Goal: Information Seeking & Learning: Learn about a topic

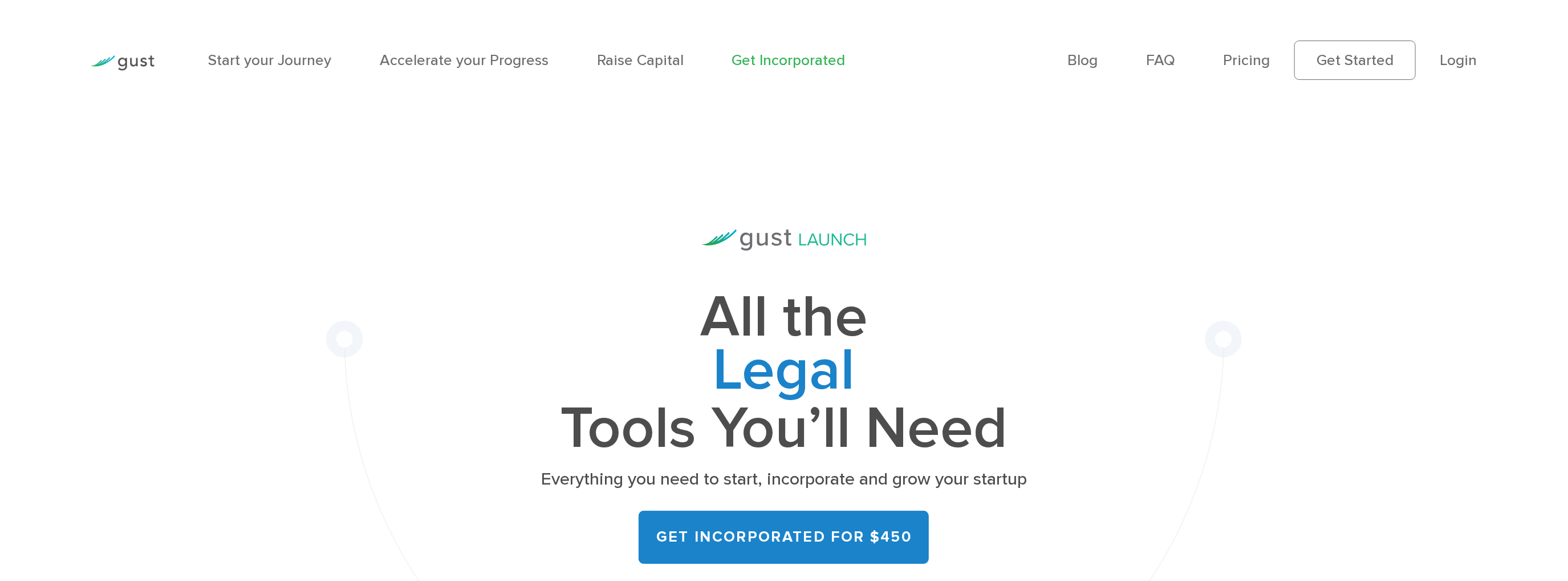
click at [1461, 69] on li "Login" at bounding box center [1459, 60] width 37 height 22
click at [1463, 64] on link "Login" at bounding box center [1459, 60] width 37 height 18
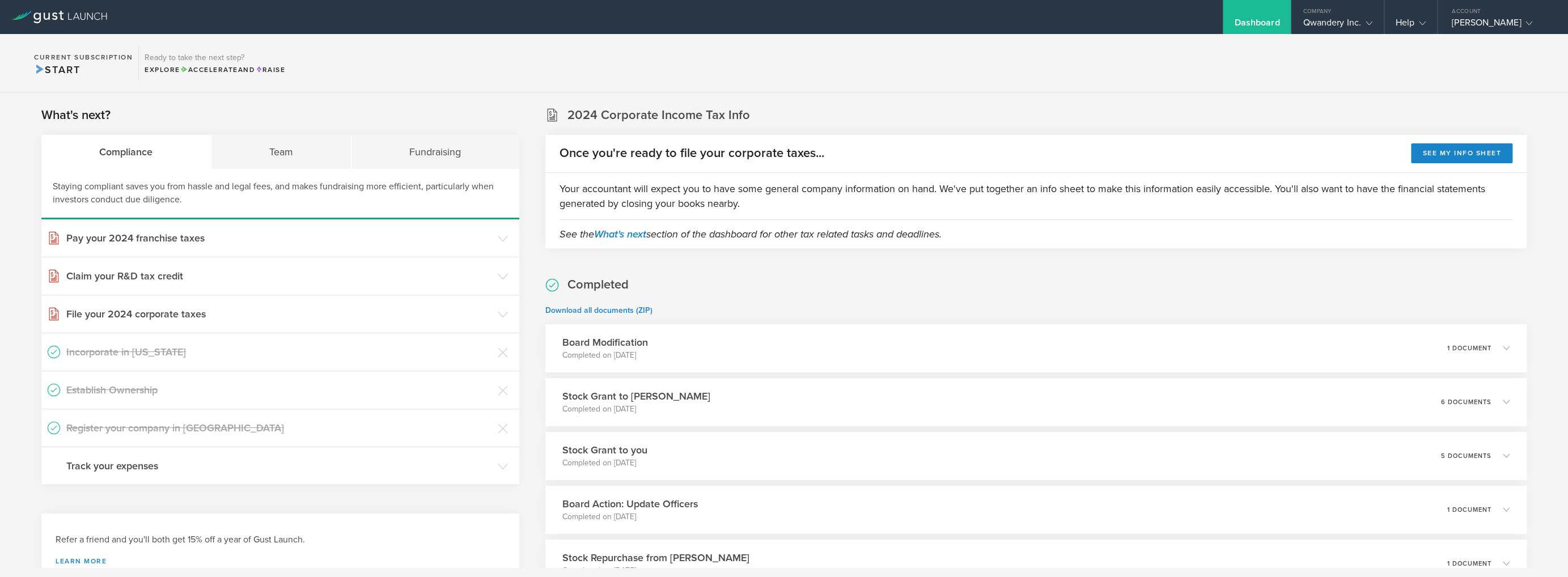
click at [686, 66] on section "Current Subscription Start Ready to take the next step? Explore Accelerate and …" at bounding box center [784, 62] width 1568 height 58
click at [692, 61] on section "Current Subscription Start Ready to take the next step? Explore Accelerate and …" at bounding box center [784, 62] width 1568 height 58
click at [1336, 77] on section "Current Subscription Start Ready to take the next step? Explore Accelerate and …" at bounding box center [784, 62] width 1568 height 58
click at [1342, 37] on section "Current Subscription Start Ready to take the next step? Explore Accelerate and …" at bounding box center [784, 62] width 1568 height 58
click at [1342, 27] on div "Qwandery Inc." at bounding box center [1337, 25] width 69 height 17
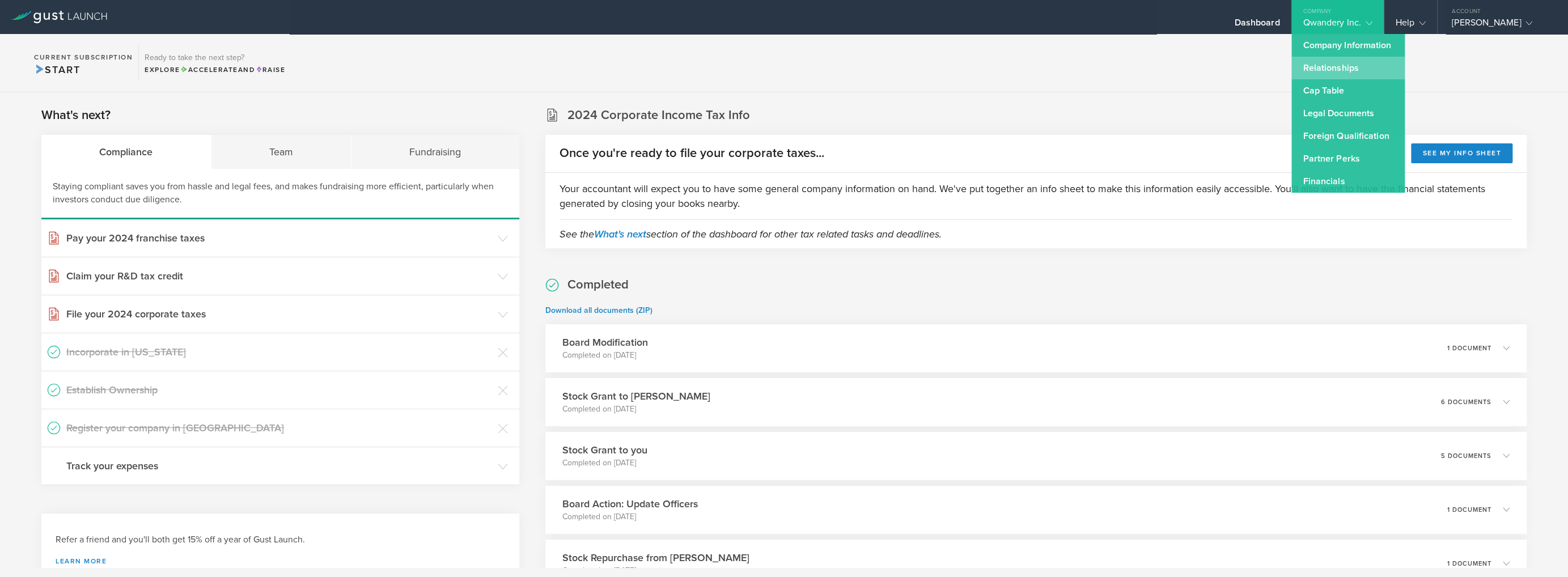
click at [1344, 75] on link "Relationships" at bounding box center [1347, 67] width 114 height 23
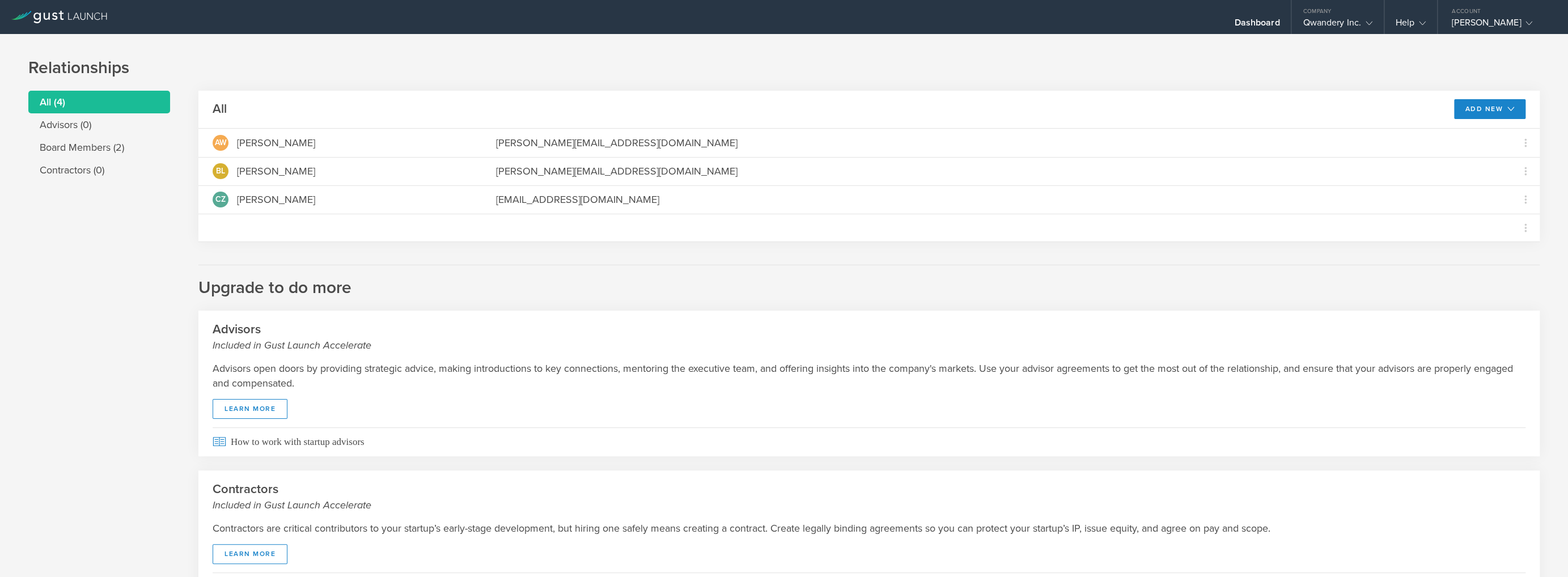
click at [369, 66] on h1 "Relationships" at bounding box center [784, 67] width 1511 height 23
click at [374, 55] on div "Relationships All (4) Advisors (0) Board Members (2) Contractors (0) All Add Ne…" at bounding box center [784, 338] width 1568 height 610
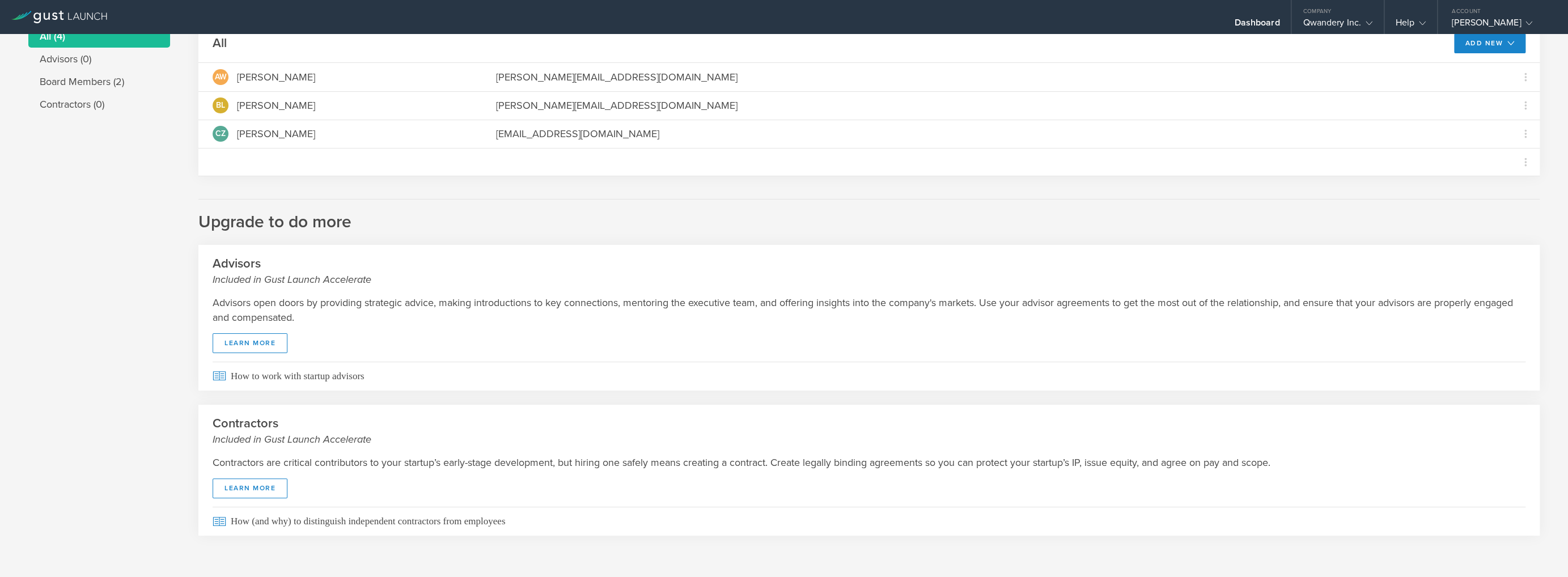
scroll to position [66, 0]
drag, startPoint x: 320, startPoint y: 308, endPoint x: 444, endPoint y: 307, distance: 124.0
click at [444, 307] on p "Advisors open doors by providing strategic advice, making introductions to key …" at bounding box center [869, 309] width 1313 height 29
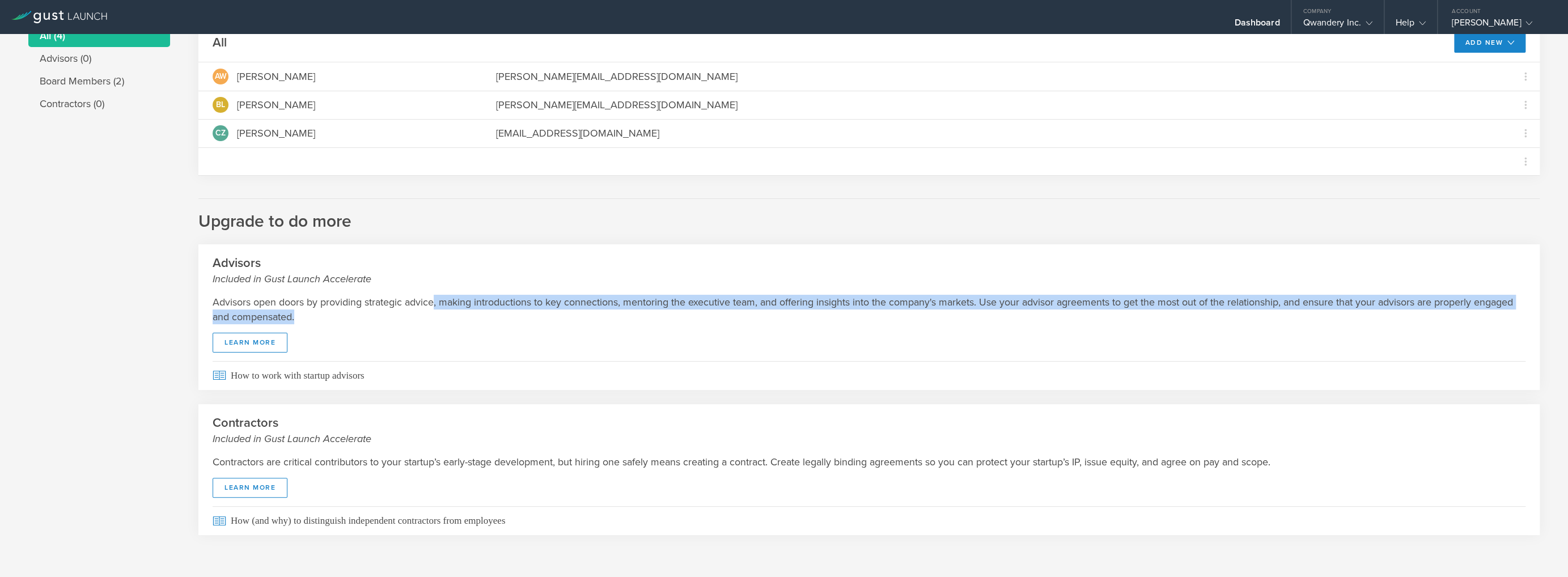
drag, startPoint x: 506, startPoint y: 318, endPoint x: 528, endPoint y: 324, distance: 22.8
click at [517, 322] on p "Advisors open doors by providing strategic advice, making introductions to key …" at bounding box center [869, 309] width 1313 height 29
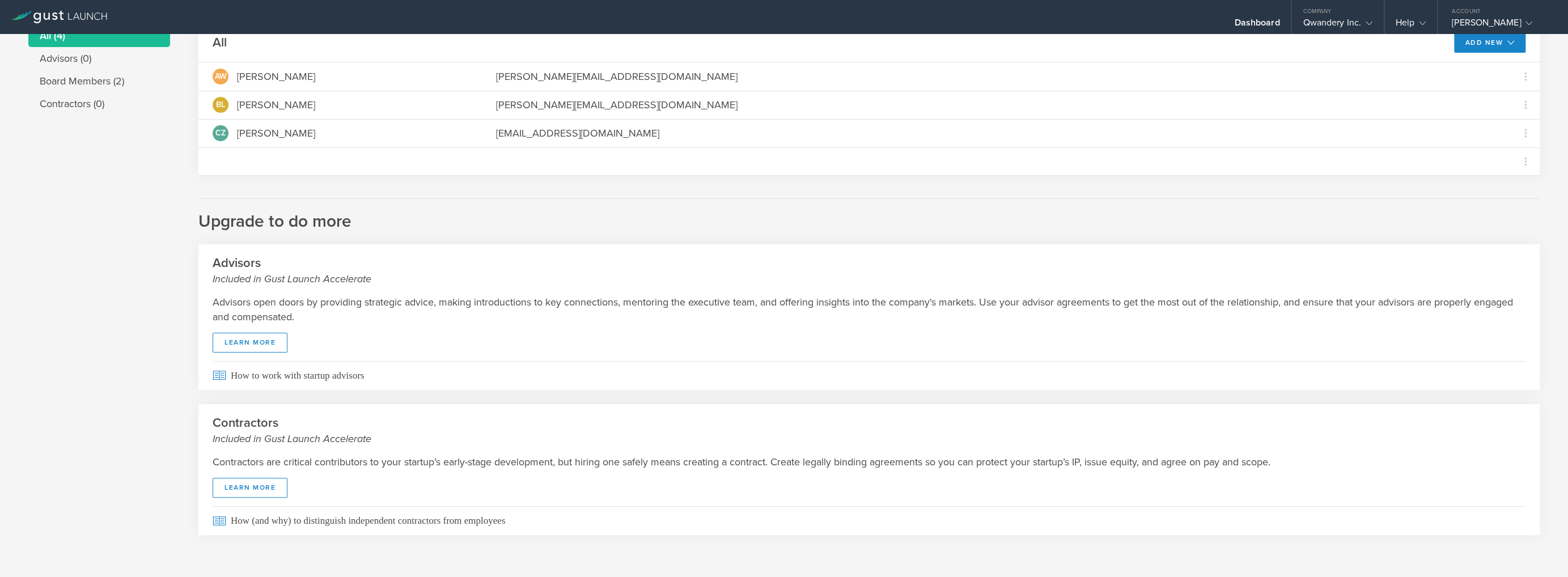
click at [529, 324] on div "Advisors open doors by providing strategic advice, making introductions to key …" at bounding box center [869, 323] width 1341 height 75
drag, startPoint x: 453, startPoint y: 456, endPoint x: 602, endPoint y: 466, distance: 149.3
click at [596, 466] on p "Contractors are critical contributors to your startup’s early-stage development…" at bounding box center [869, 462] width 1313 height 15
click at [602, 466] on p "Contractors are critical contributors to your startup’s early-stage development…" at bounding box center [869, 462] width 1313 height 15
click at [497, 460] on p "Contractors are critical contributors to your startup’s early-stage development…" at bounding box center [869, 462] width 1313 height 15
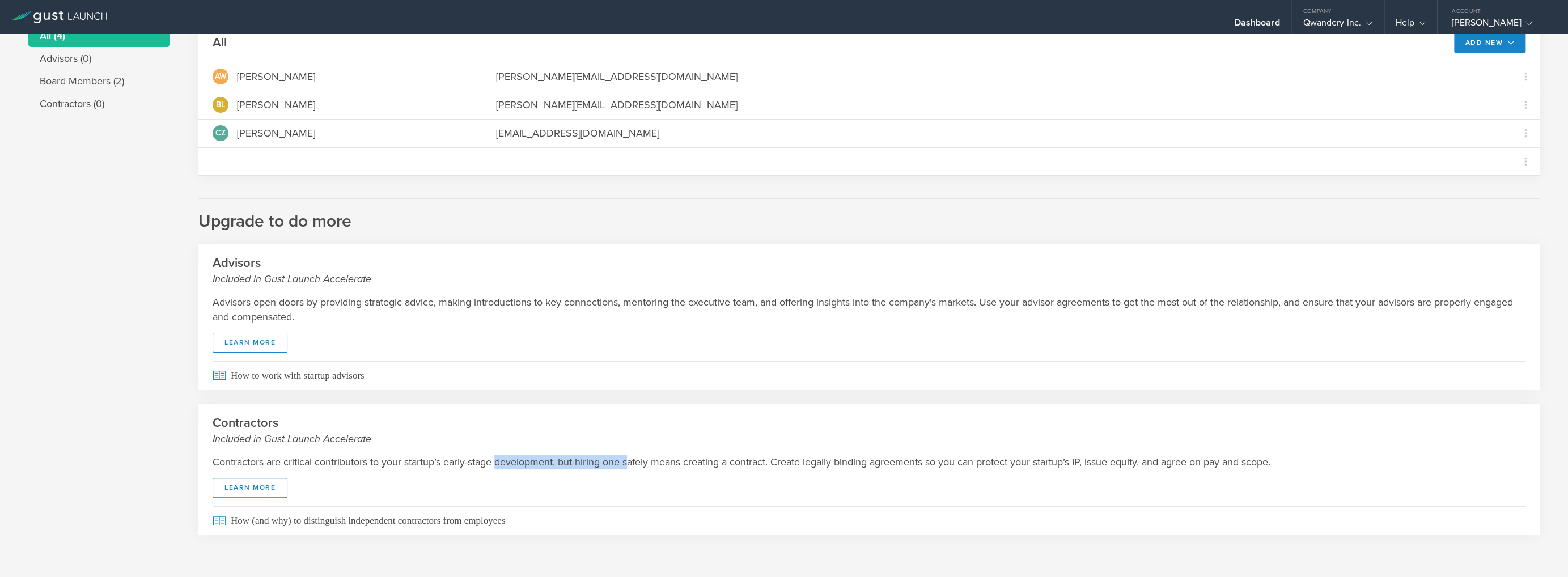
click at [494, 460] on p "Contractors are critical contributors to your startup’s early-stage development…" at bounding box center [869, 462] width 1313 height 15
click at [510, 218] on h2 "Upgrade to do more" at bounding box center [869, 215] width 1341 height 34
click at [107, 308] on div "All (4) Advisors (0) Board Members (2) Contractors (0) All Add New Modify board…" at bounding box center [784, 287] width 1511 height 525
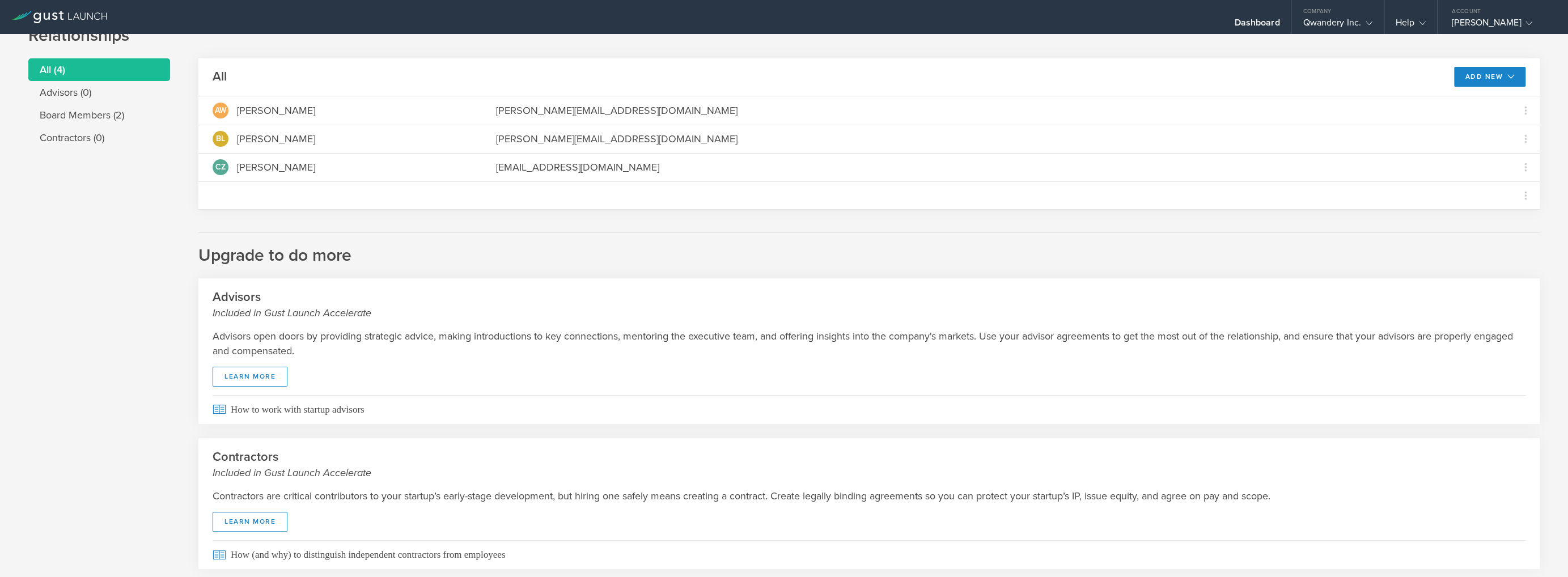
scroll to position [9, 0]
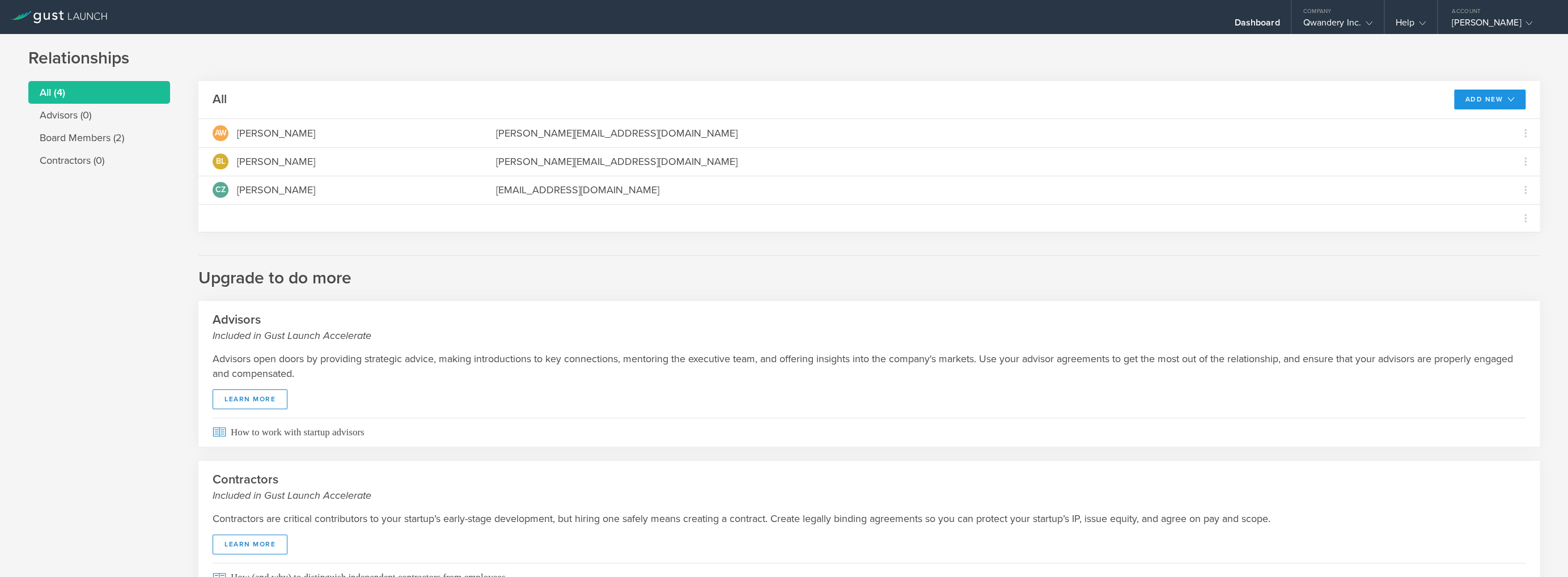
click at [1503, 103] on button "Add New" at bounding box center [1490, 99] width 72 height 20
click at [1493, 278] on h2 "Upgrade to do more" at bounding box center [869, 272] width 1341 height 34
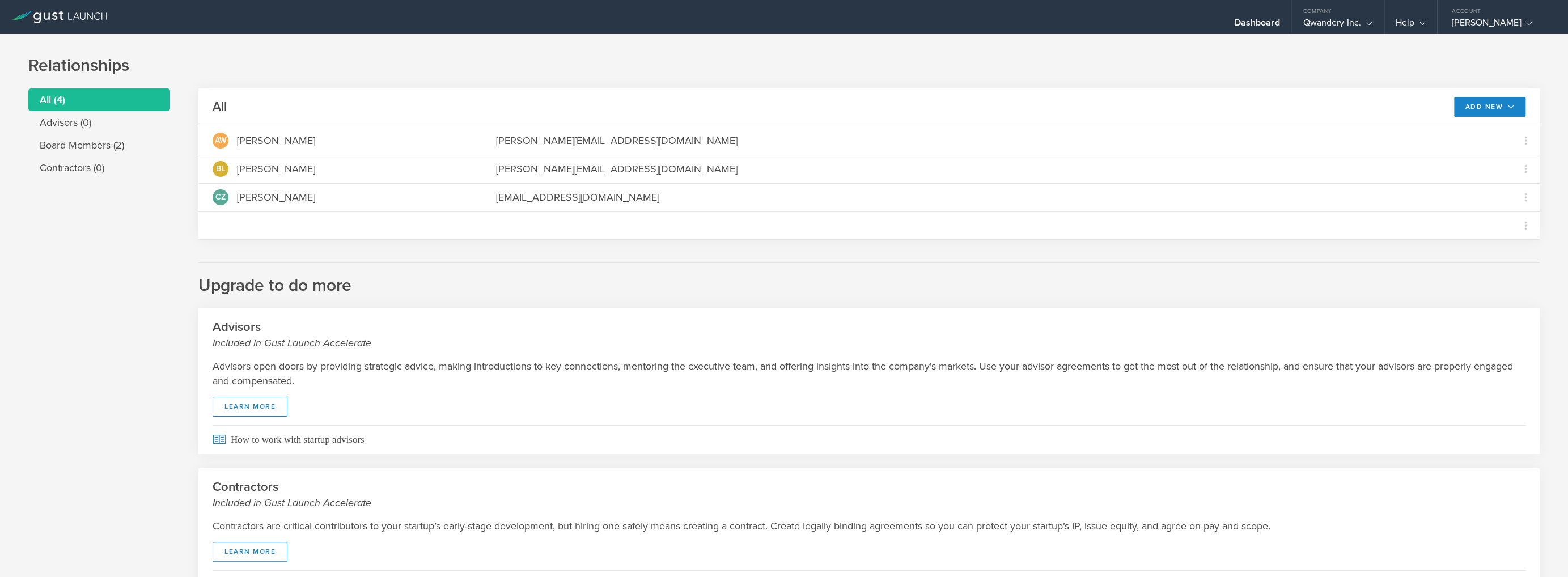
scroll to position [0, 0]
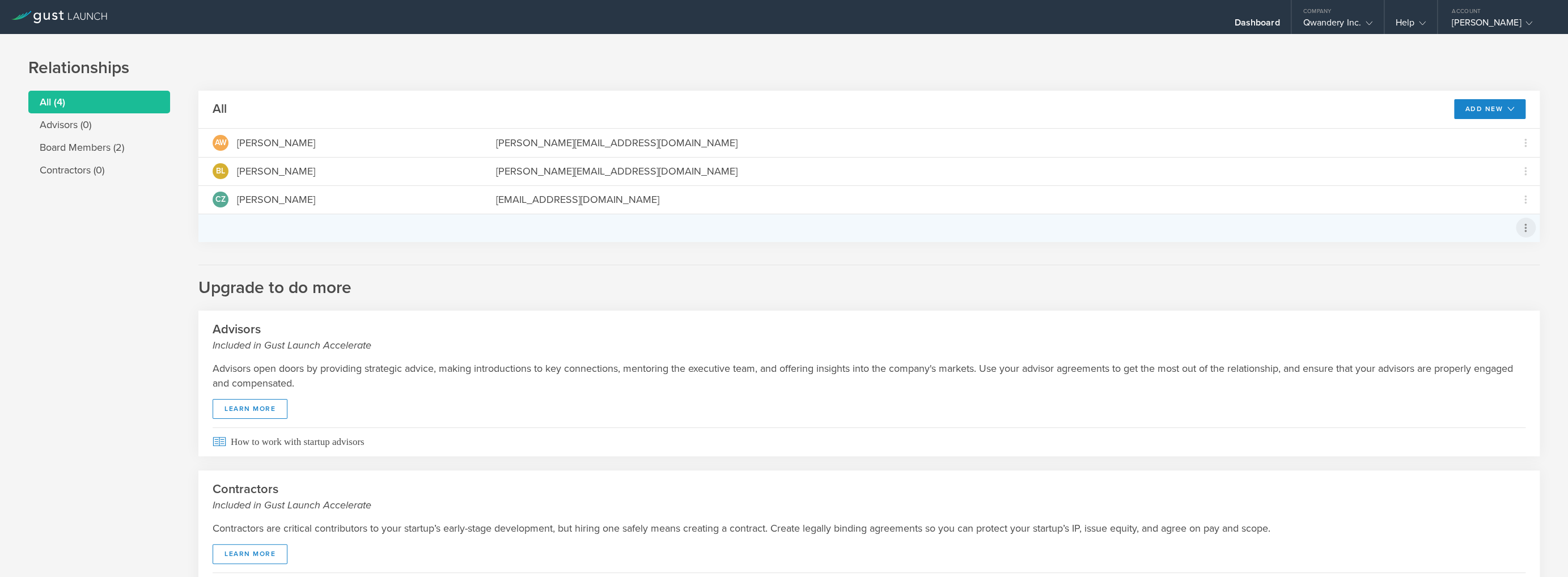
click at [1518, 230] on icon at bounding box center [1525, 228] width 13 height 13
click at [1512, 199] on md-backdrop at bounding box center [784, 288] width 1568 height 577
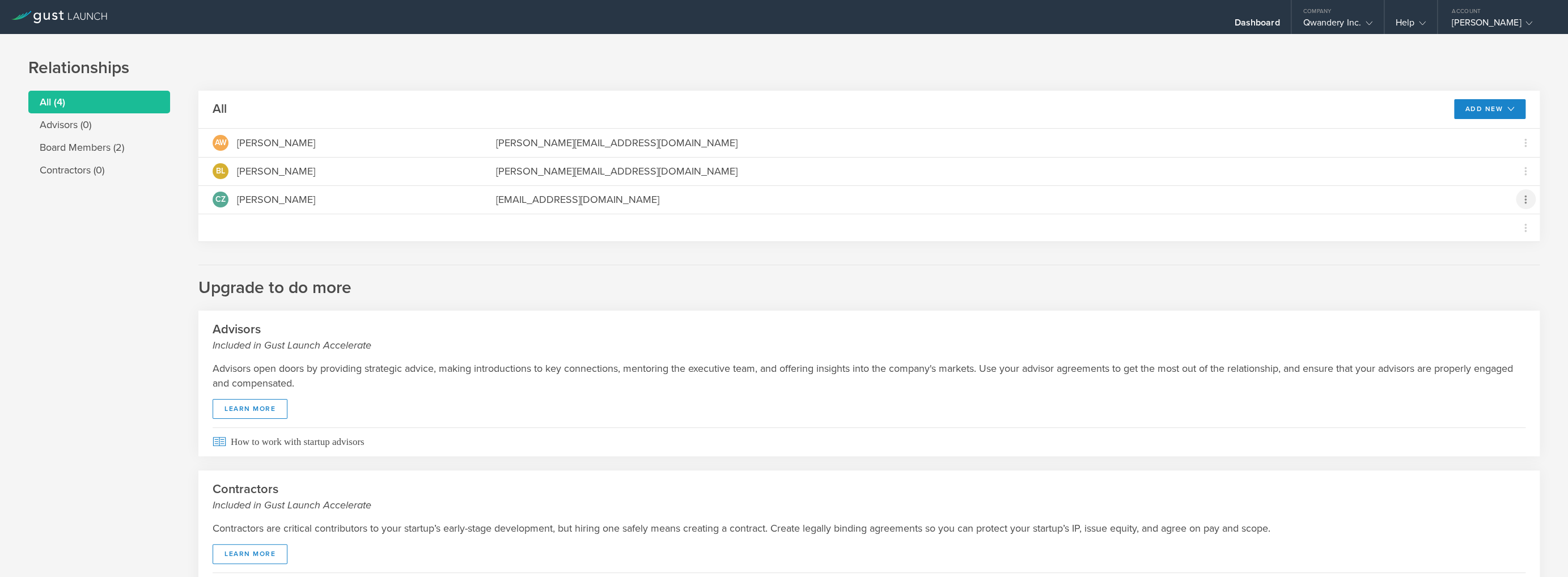
click at [1518, 199] on icon at bounding box center [1525, 199] width 13 height 13
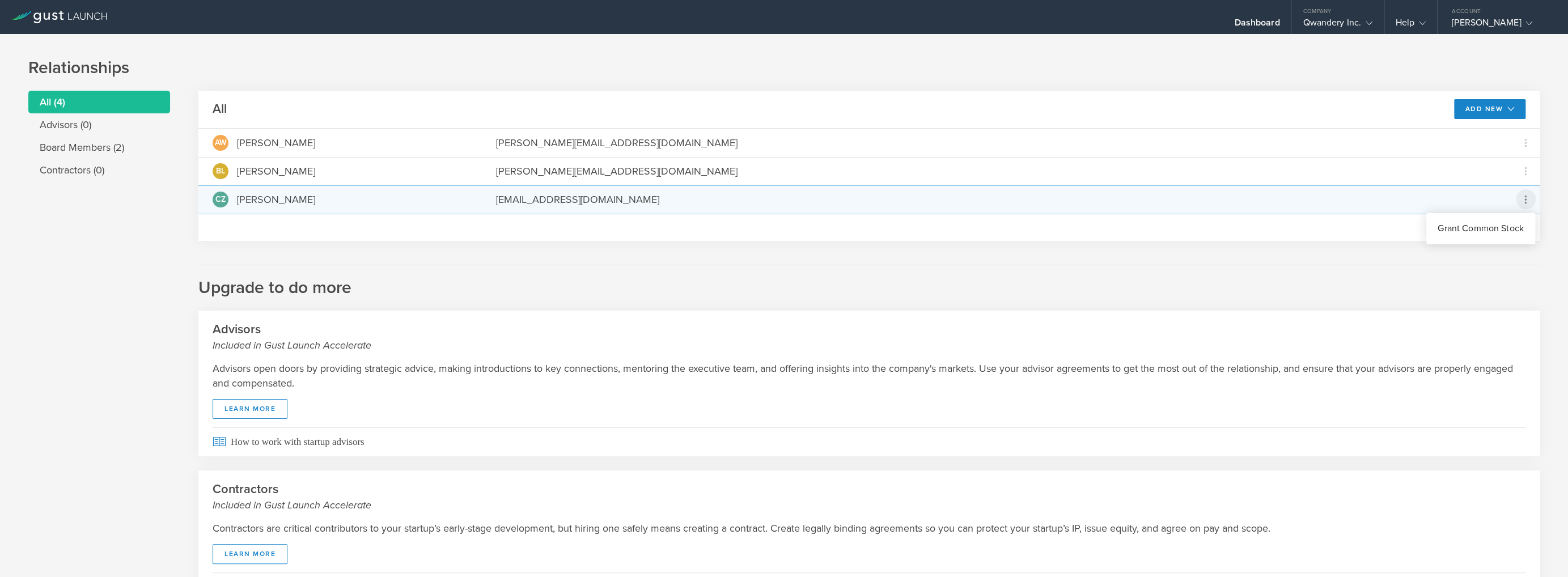
click at [428, 294] on md-backdrop at bounding box center [784, 288] width 1568 height 577
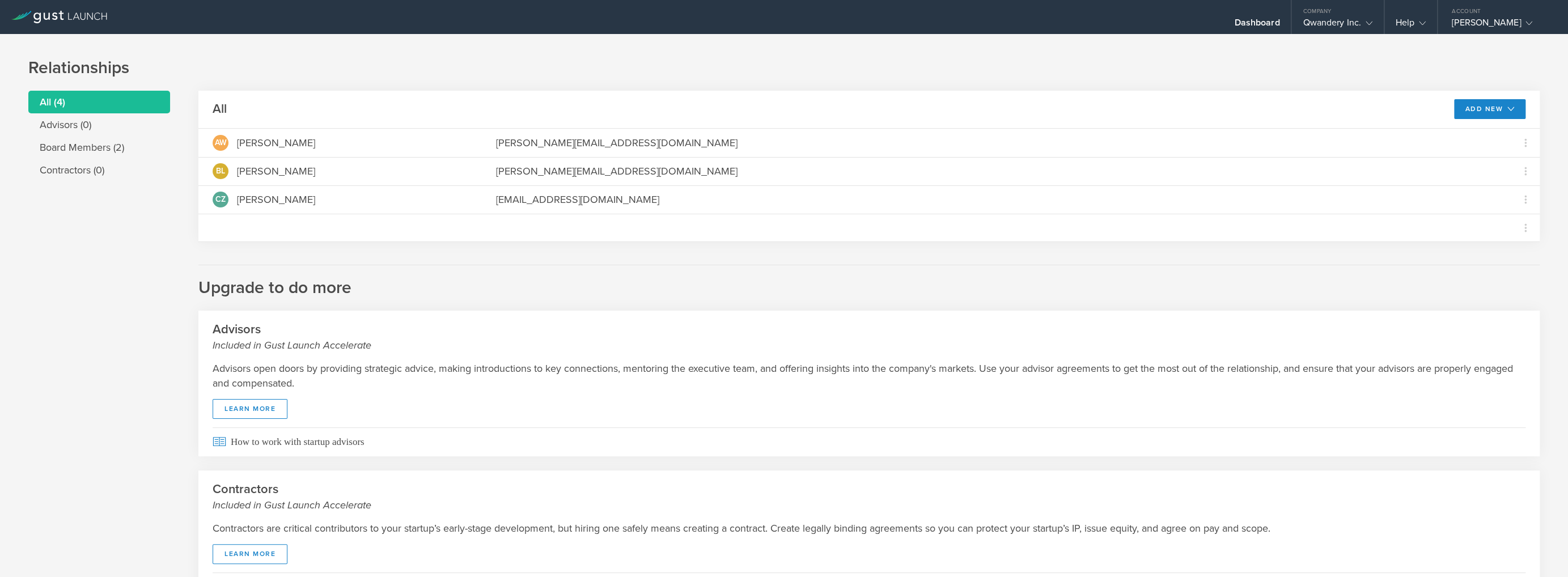
click at [89, 332] on div "All (4) Advisors (0) Board Members (2) Contractors (0) All Add New Modify board…" at bounding box center [784, 353] width 1511 height 525
click at [1395, 73] on h1 "Relationships" at bounding box center [784, 67] width 1511 height 23
click at [1339, 11] on div "Company" at bounding box center [1337, 8] width 92 height 17
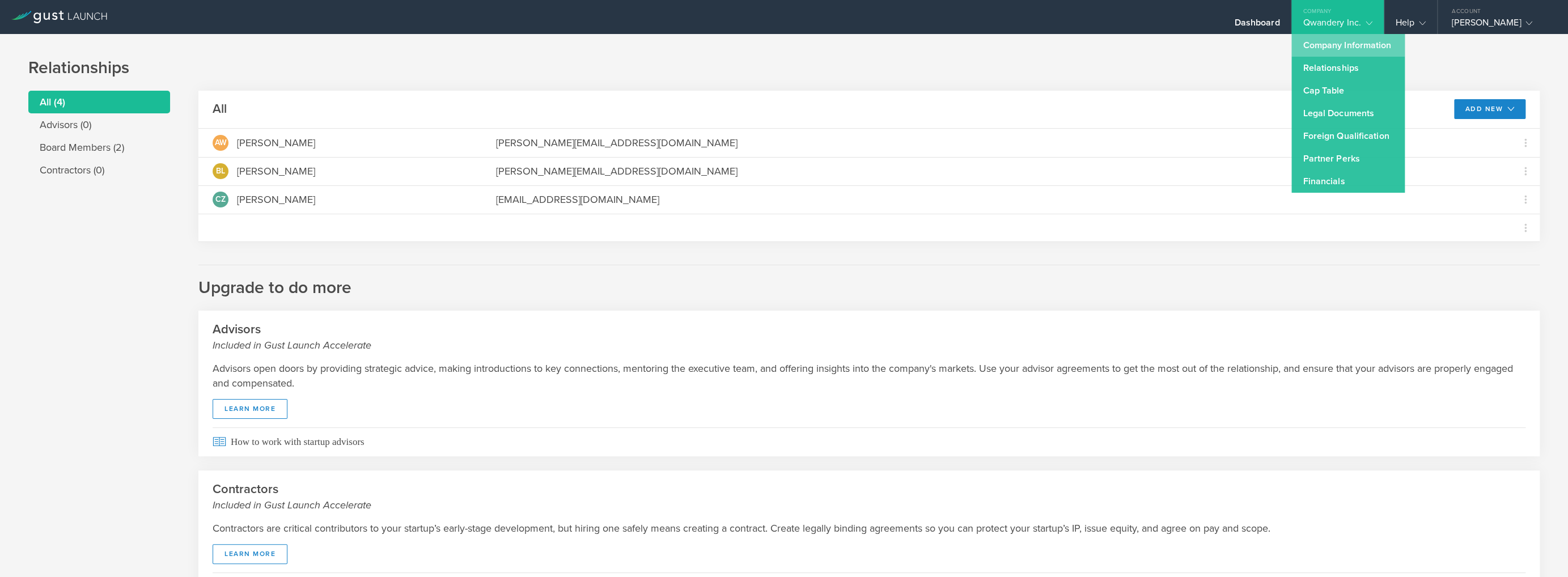
click at [1344, 43] on link "Company Information" at bounding box center [1347, 45] width 114 height 23
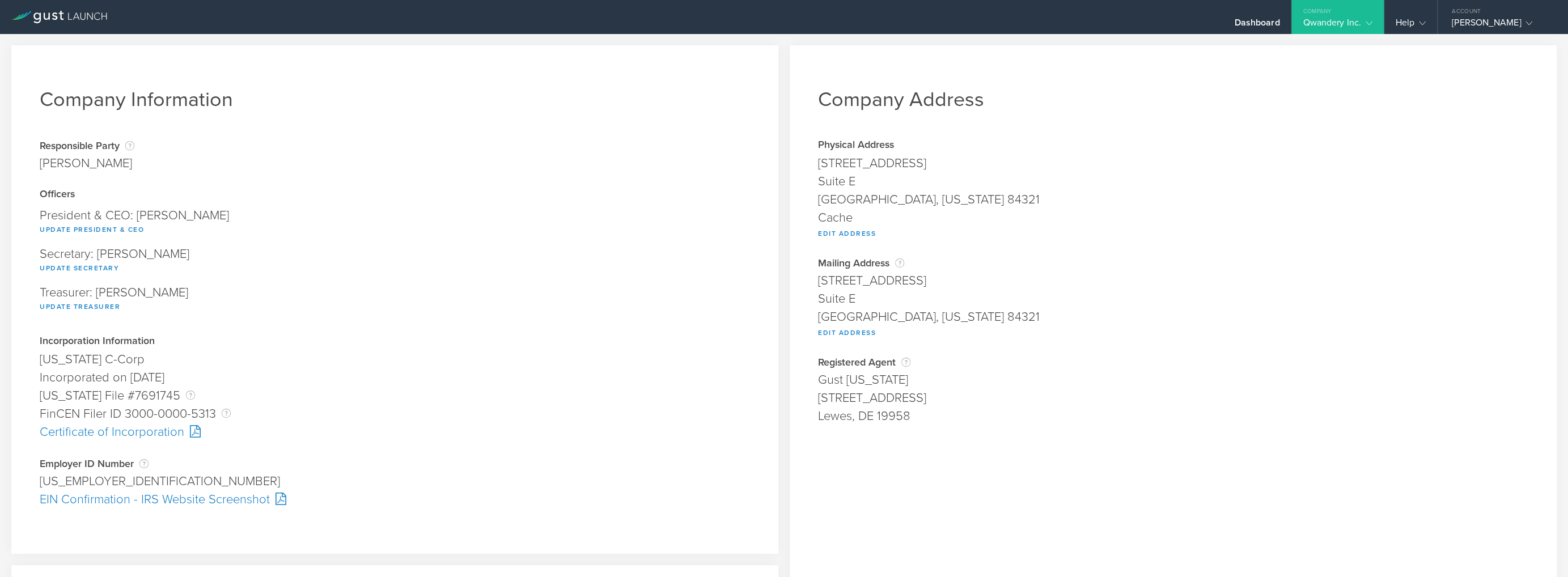
click at [1346, 13] on div "Company" at bounding box center [1337, 8] width 92 height 17
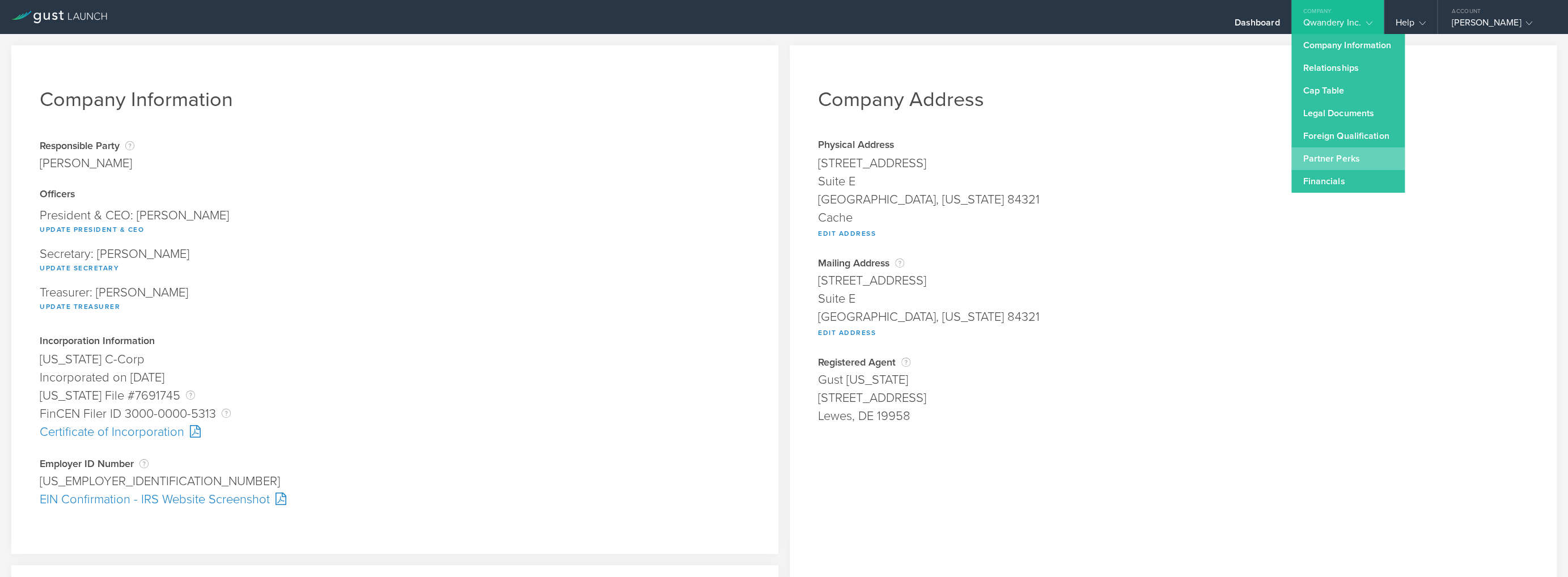
click at [1347, 157] on link "Partner Perks" at bounding box center [1347, 158] width 114 height 23
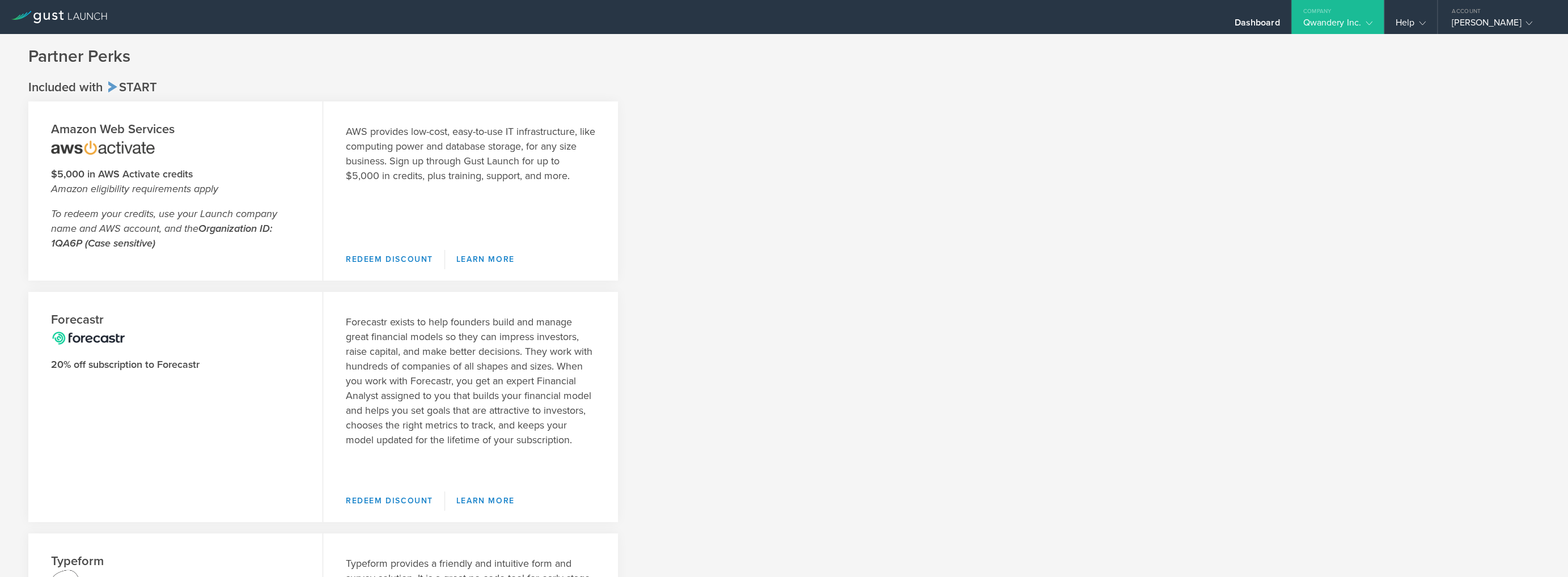
click at [777, 241] on div "Amazon Web Services $5,000 in AWS Activate credits Amazon eligibility requireme…" at bounding box center [784, 508] width 1511 height 813
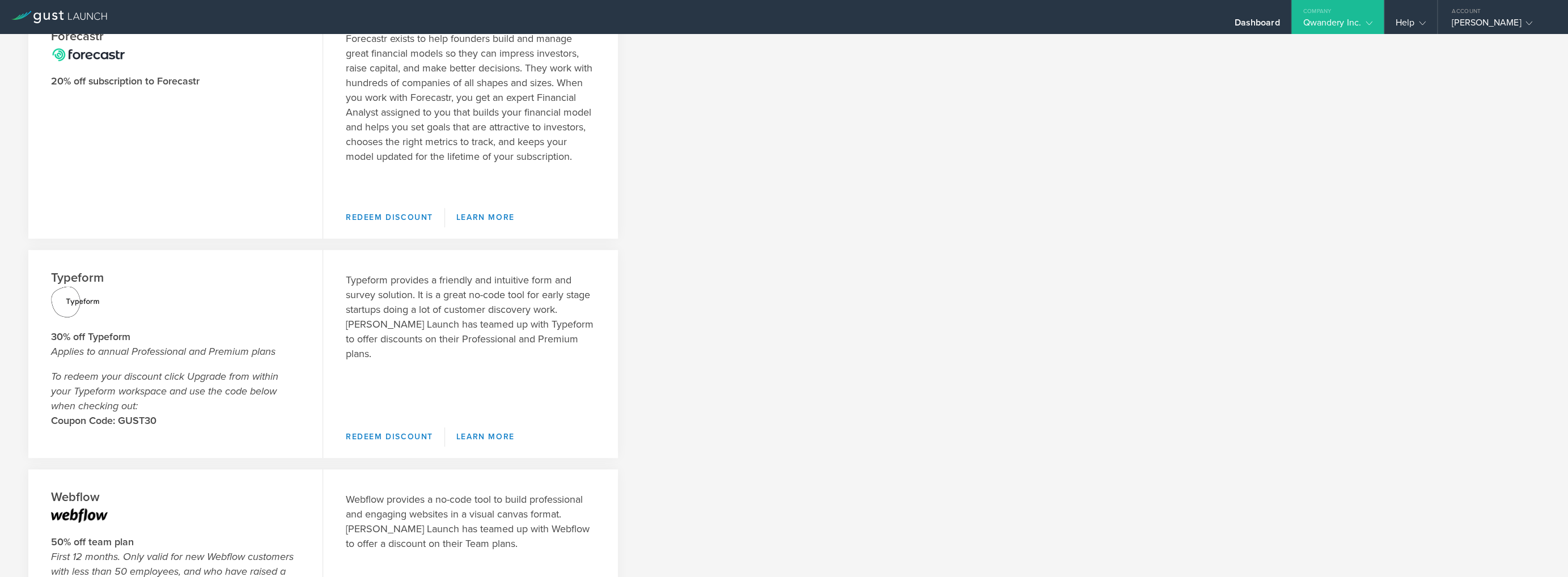
scroll to position [396, 0]
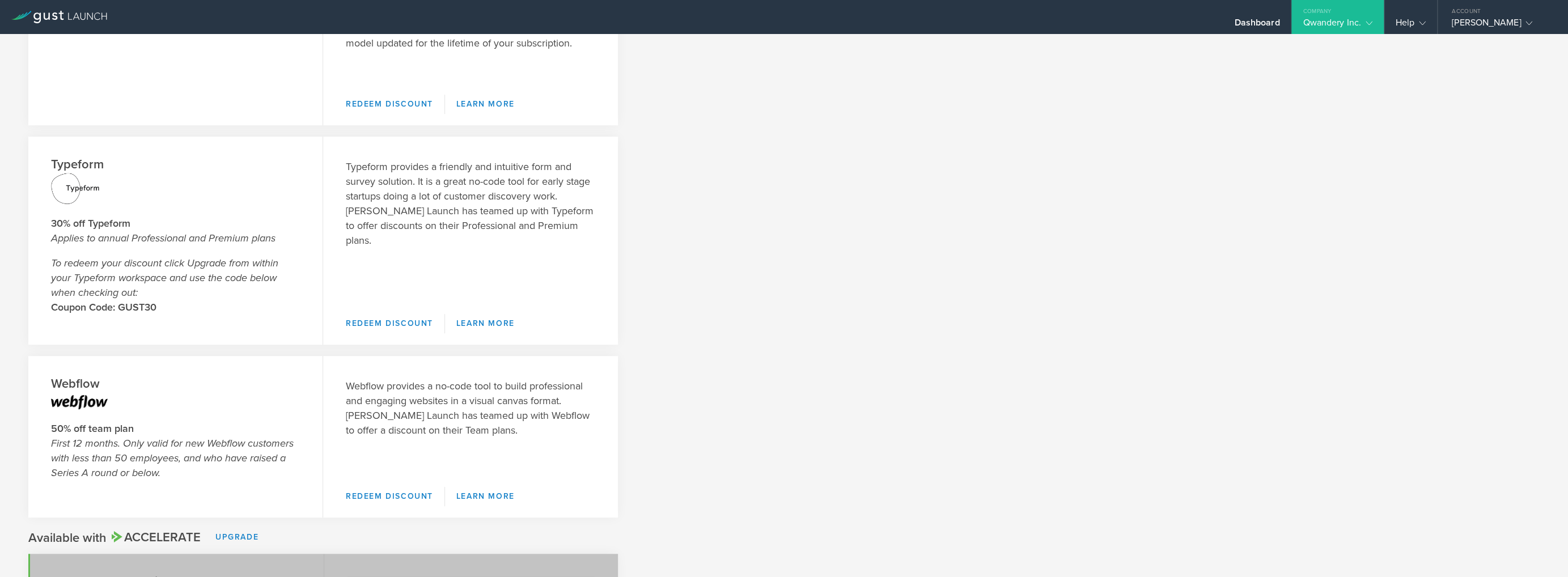
click at [875, 310] on div "Amazon Web Services $5,000 in AWS Activate credits Amazon eligibility requireme…" at bounding box center [784, 111] width 1511 height 813
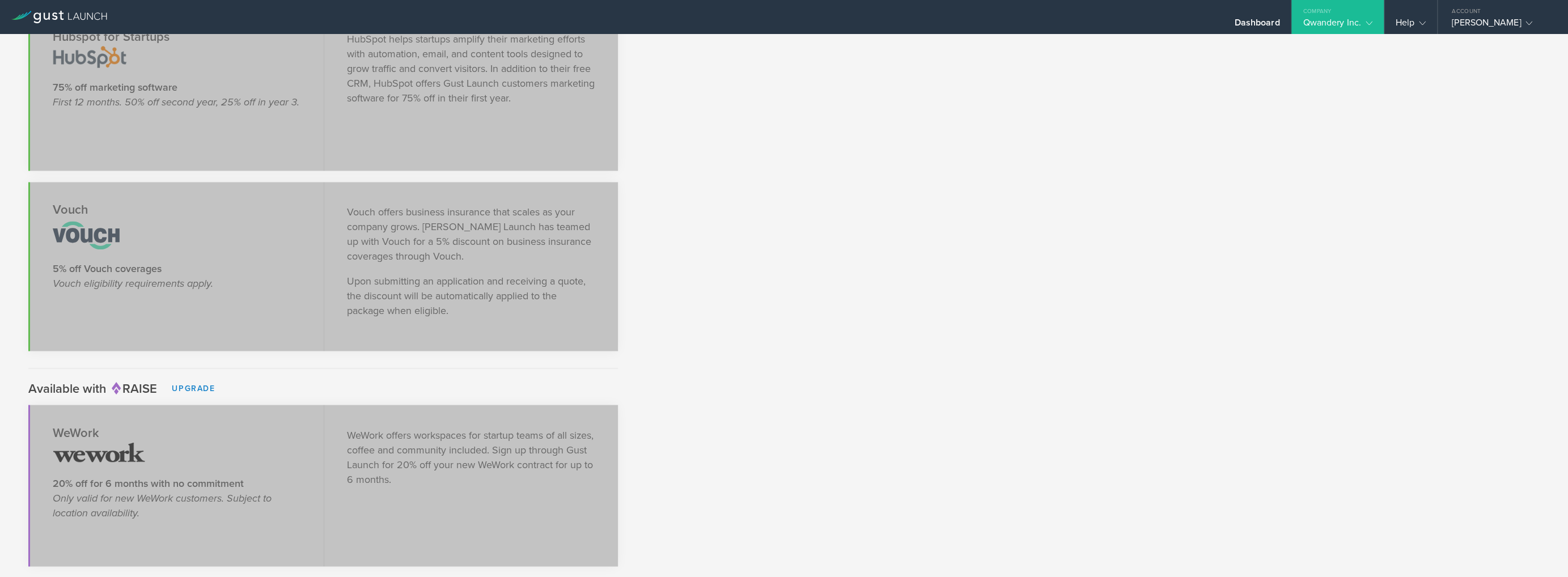
scroll to position [1650, 0]
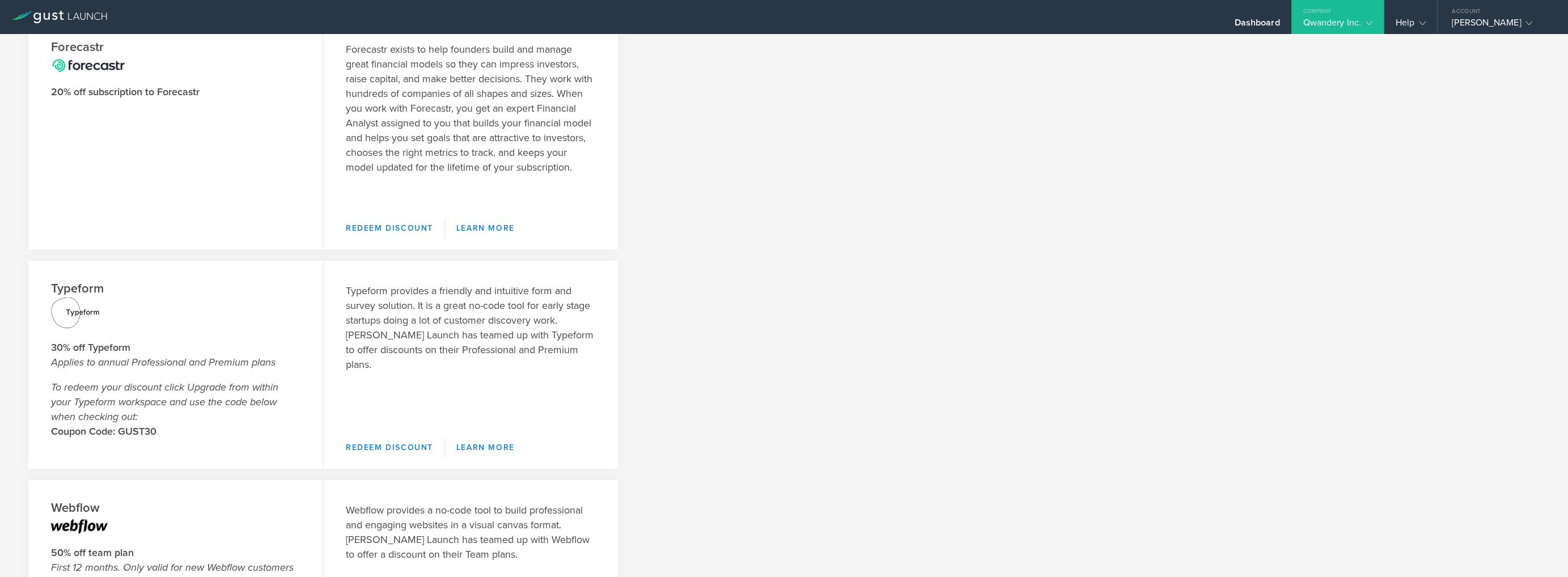
scroll to position [0, 0]
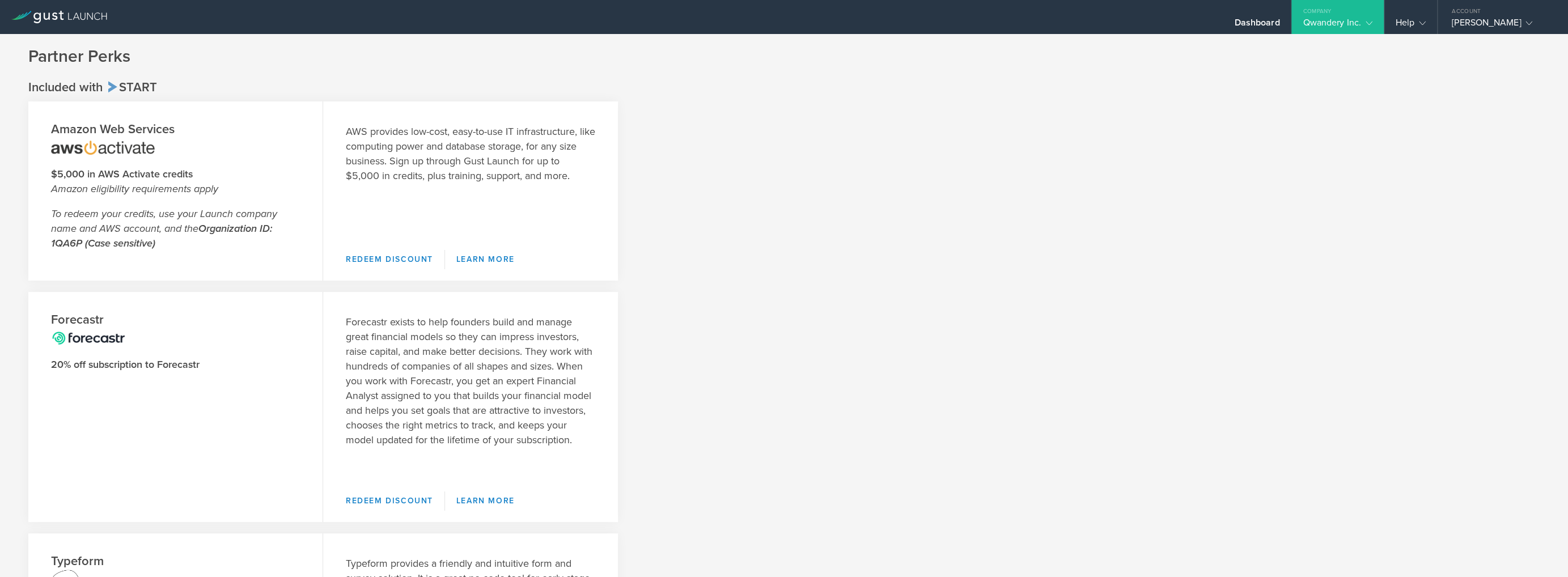
click at [1360, 3] on div "Company" at bounding box center [1337, 8] width 92 height 17
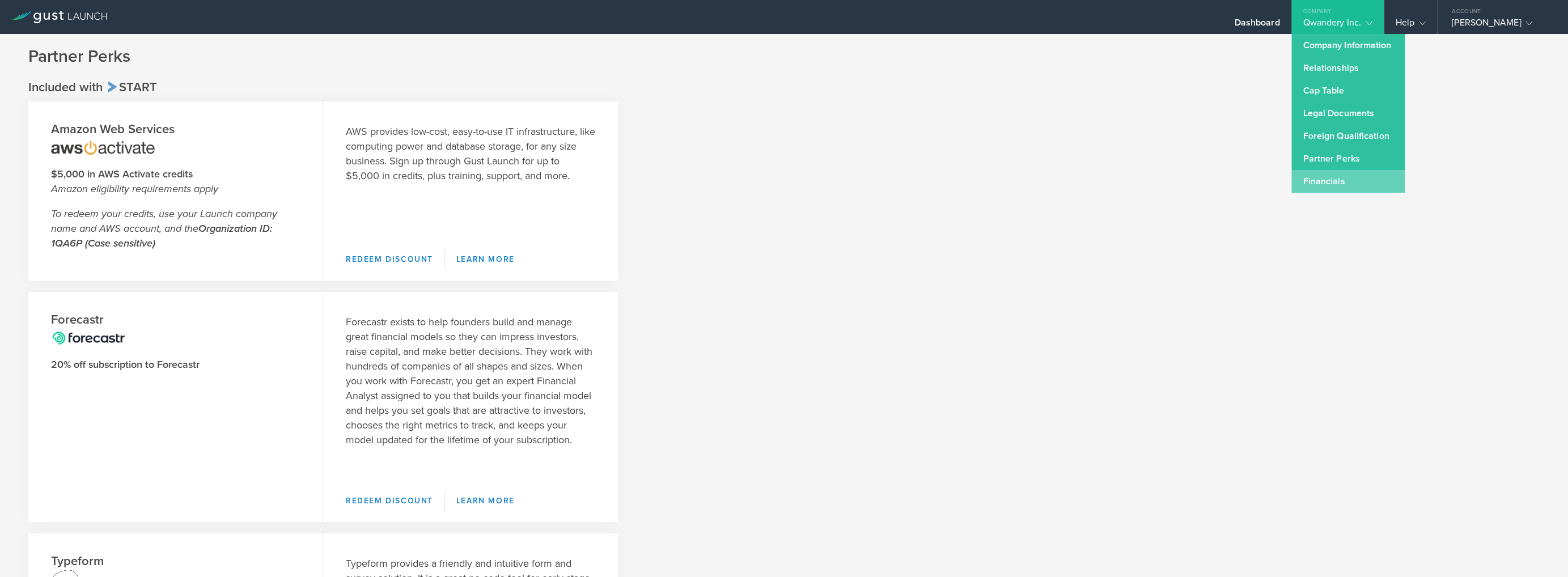
click at [1332, 188] on link "Financials" at bounding box center [1347, 181] width 114 height 23
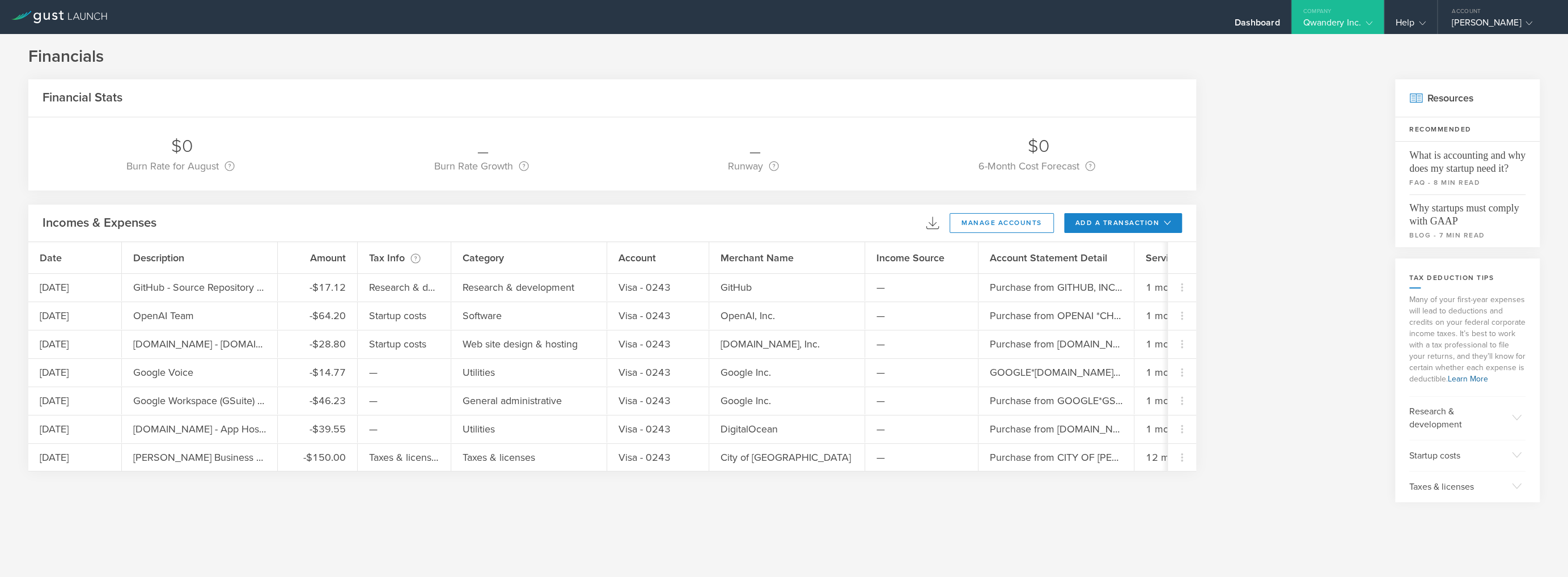
click at [310, 60] on h1 "Financials" at bounding box center [784, 56] width 1511 height 23
click at [327, 55] on h1 "Financials" at bounding box center [784, 56] width 1511 height 23
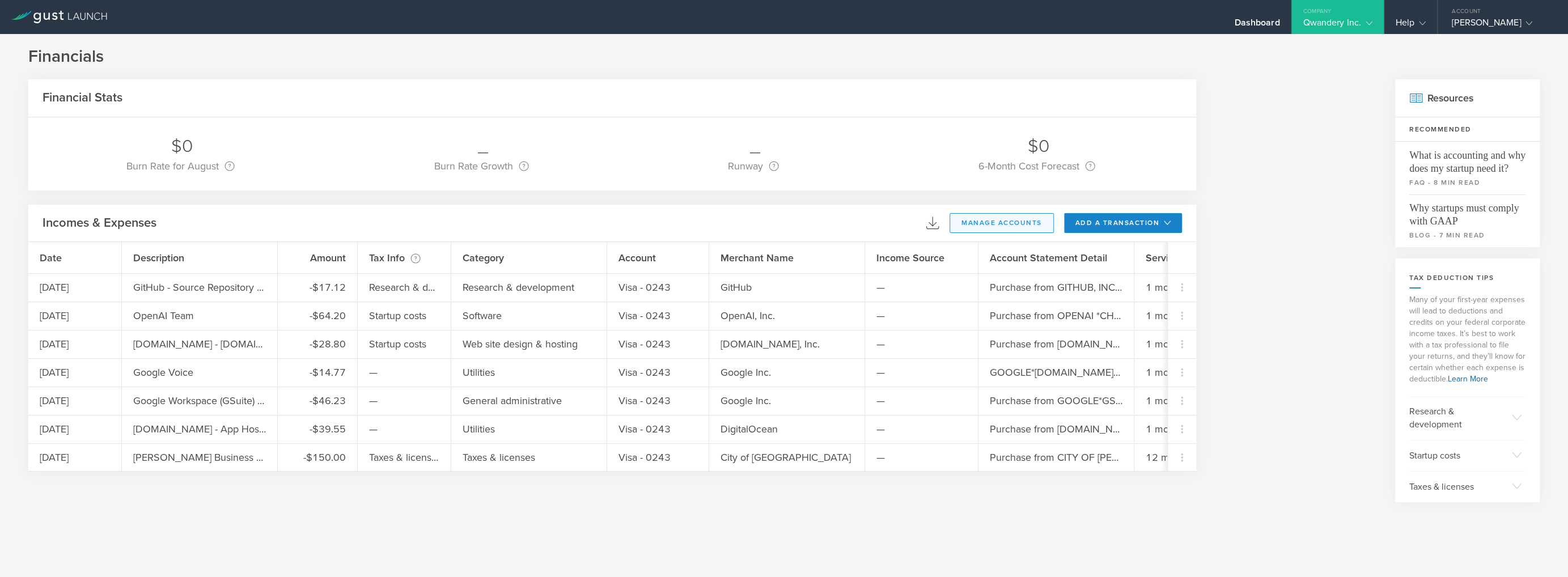
click at [1017, 230] on button "manage accounts" at bounding box center [1002, 223] width 104 height 20
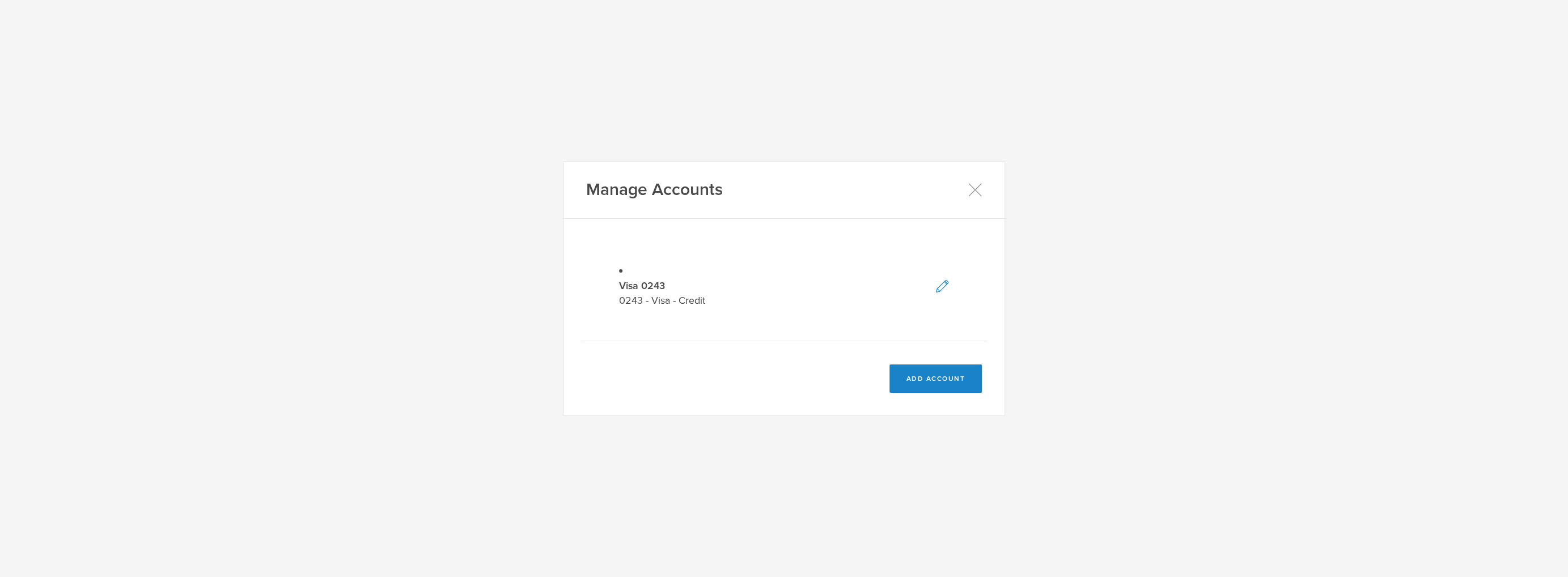
click at [972, 181] on div "Manage Accounts" at bounding box center [784, 190] width 441 height 56
click at [983, 200] on div "Manage Accounts" at bounding box center [784, 190] width 441 height 56
click at [982, 193] on div "Manage Accounts" at bounding box center [784, 190] width 441 height 56
click at [975, 189] on icon at bounding box center [975, 189] width 13 height 13
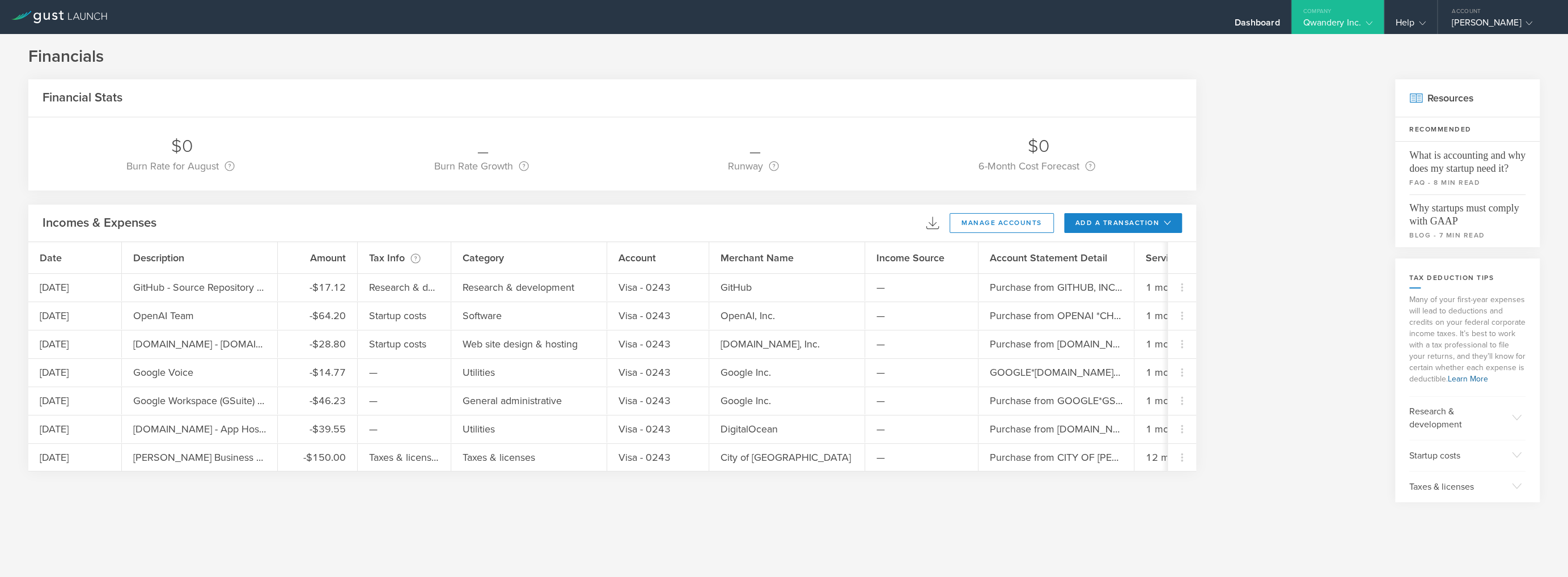
click at [1317, 296] on div "Financial Stats $0 Burn Rate for August Your burn rate is how much cash you spe…" at bounding box center [698, 290] width 1338 height 422
click at [1443, 209] on span "Why startups must comply with GAAP" at bounding box center [1467, 211] width 116 height 34
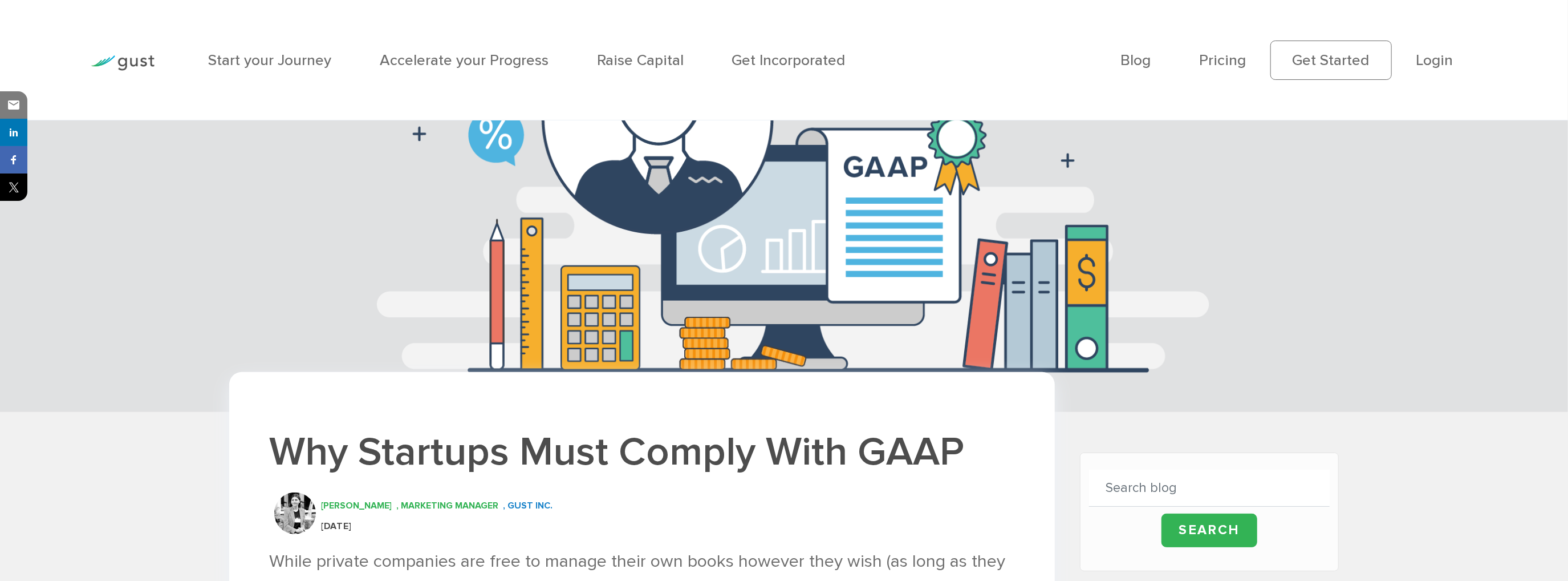
scroll to position [342, 0]
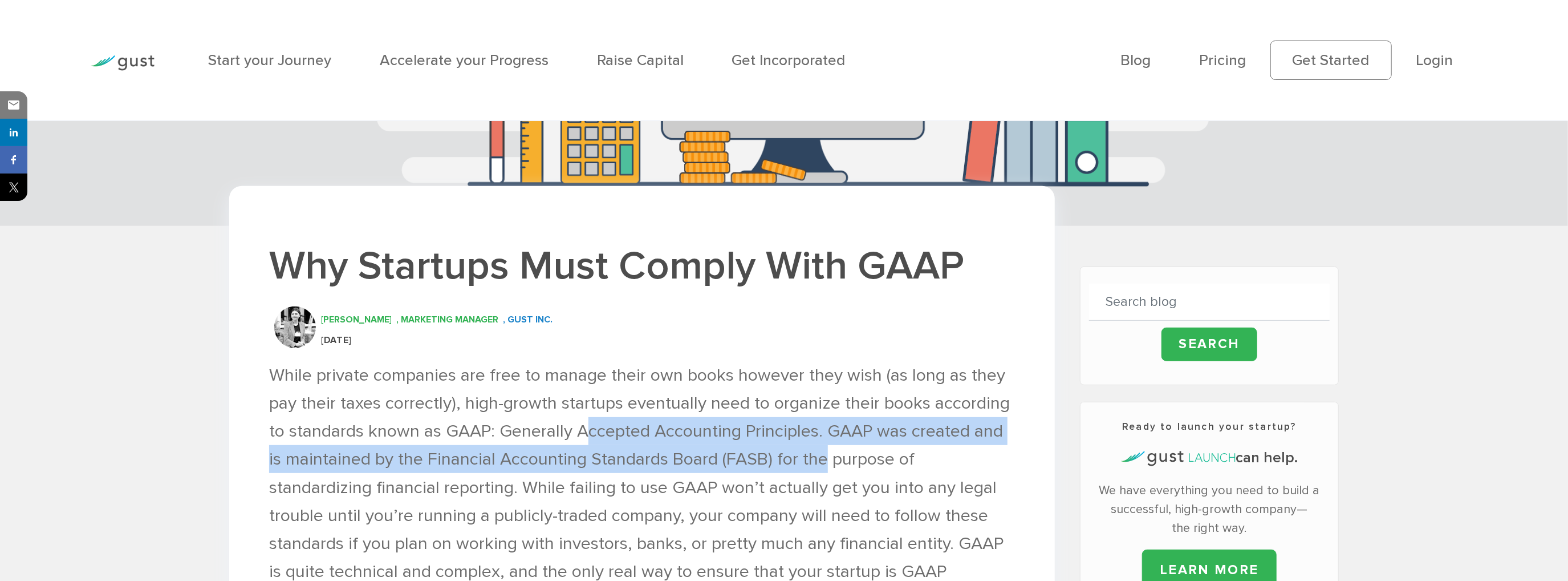
drag, startPoint x: 713, startPoint y: 439, endPoint x: 824, endPoint y: 451, distance: 111.6
click at [824, 451] on p "While private companies are free to manage their own books however they wish (a…" at bounding box center [642, 487] width 746 height 252
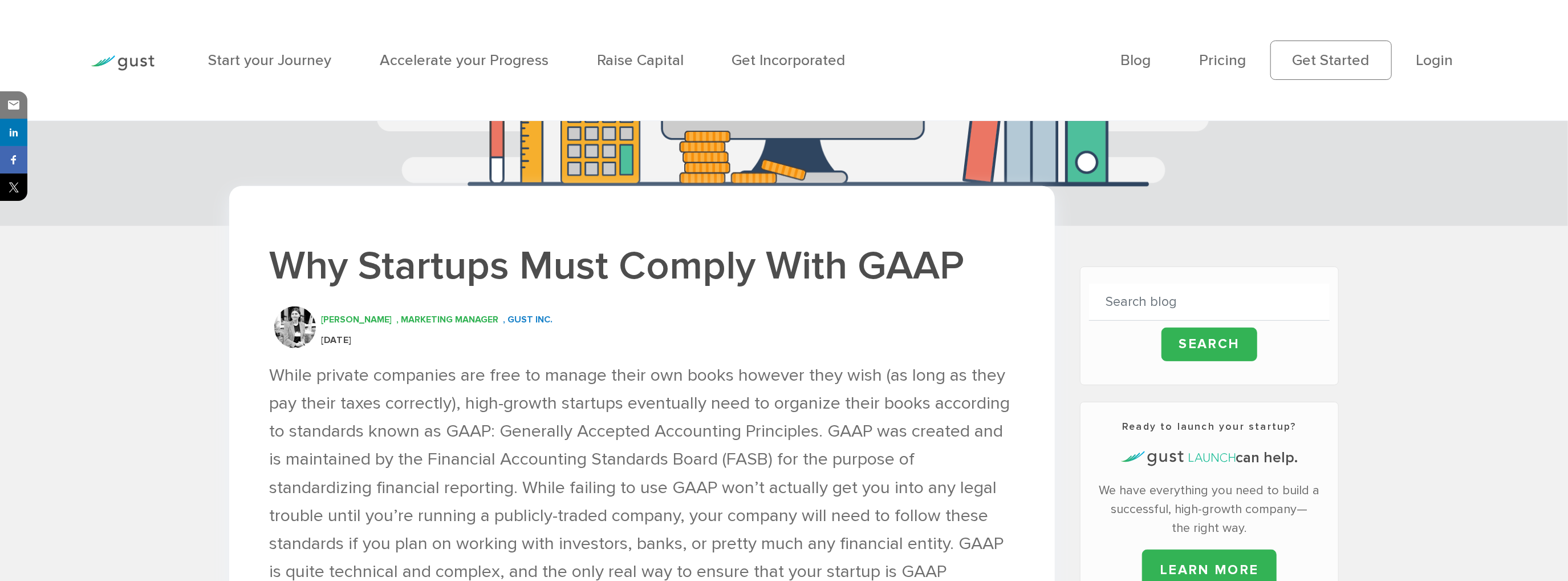
click at [831, 514] on p "While private companies are free to manage their own books however they wish (a…" at bounding box center [642, 487] width 746 height 252
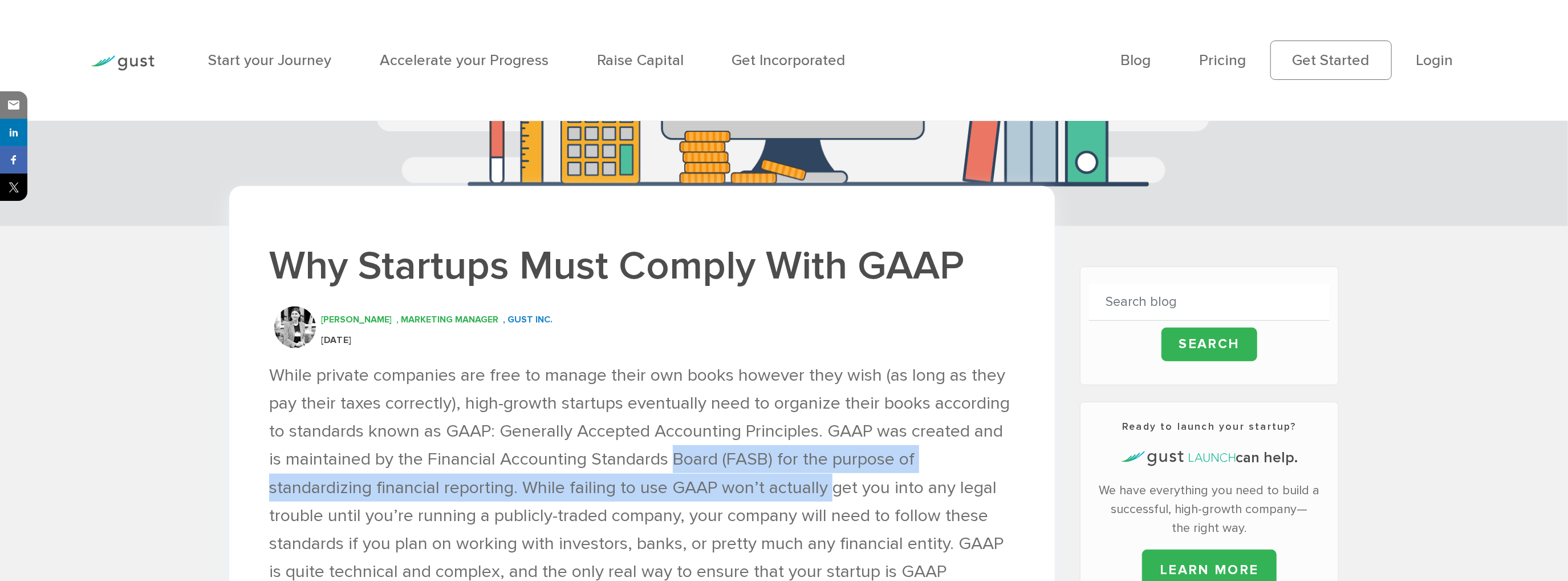
drag, startPoint x: 777, startPoint y: 484, endPoint x: 652, endPoint y: 464, distance: 126.6
click at [652, 464] on p "While private companies are free to manage their own books however they wish (a…" at bounding box center [642, 487] width 746 height 252
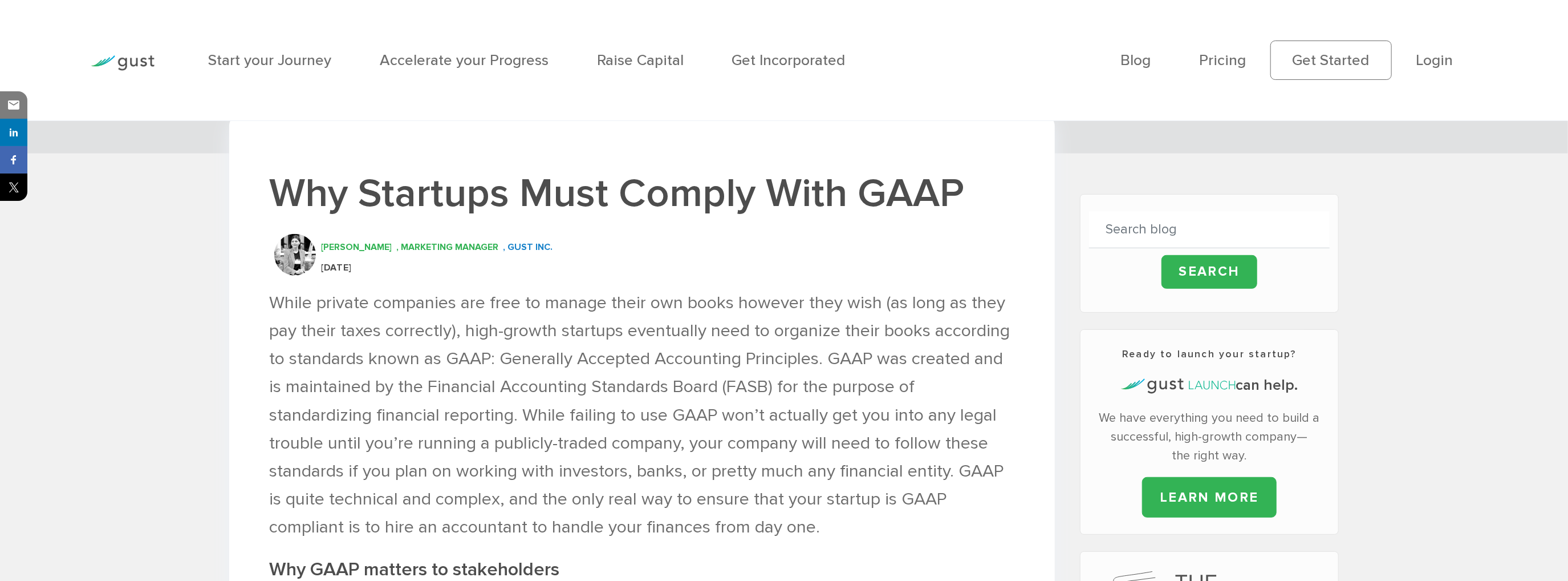
scroll to position [456, 0]
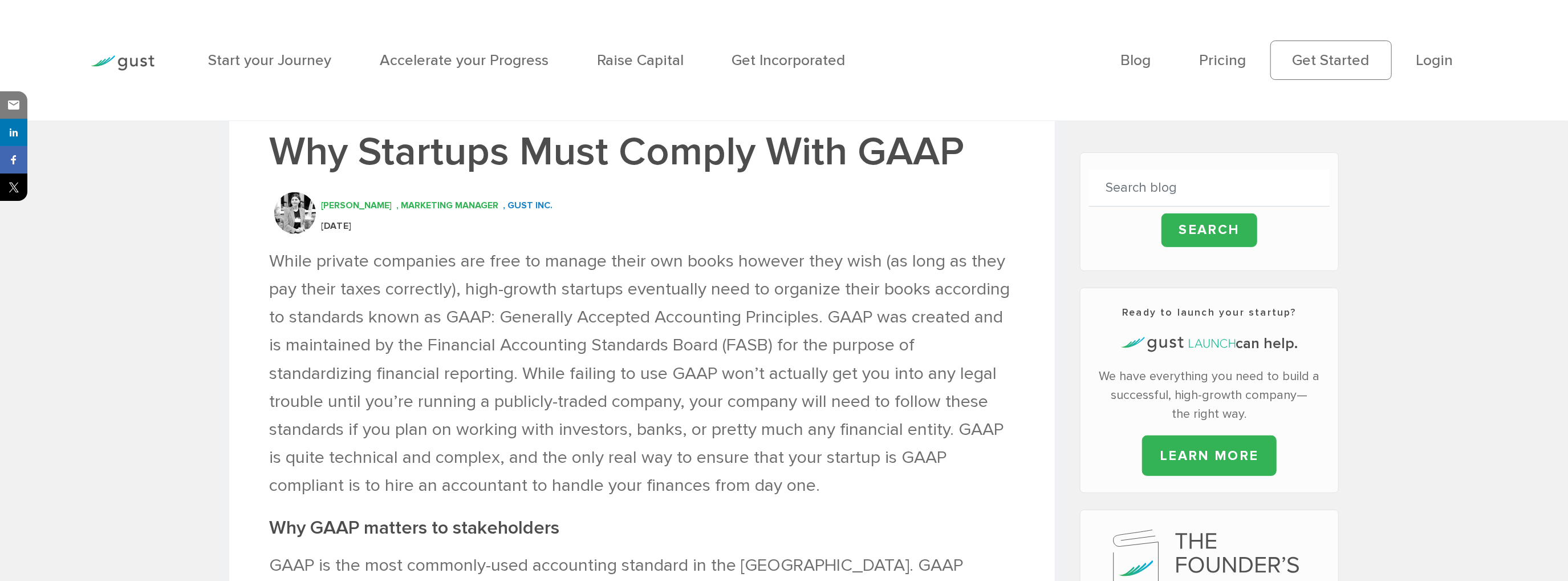
click at [652, 464] on p "While private companies are free to manage their own books however they wish (a…" at bounding box center [642, 374] width 746 height 252
click at [749, 434] on p "While private companies are free to manage their own books however they wish (a…" at bounding box center [642, 374] width 746 height 252
click at [785, 438] on p "While private companies are free to manage their own books however they wish (a…" at bounding box center [642, 374] width 746 height 252
